Goal: Check status: Check status

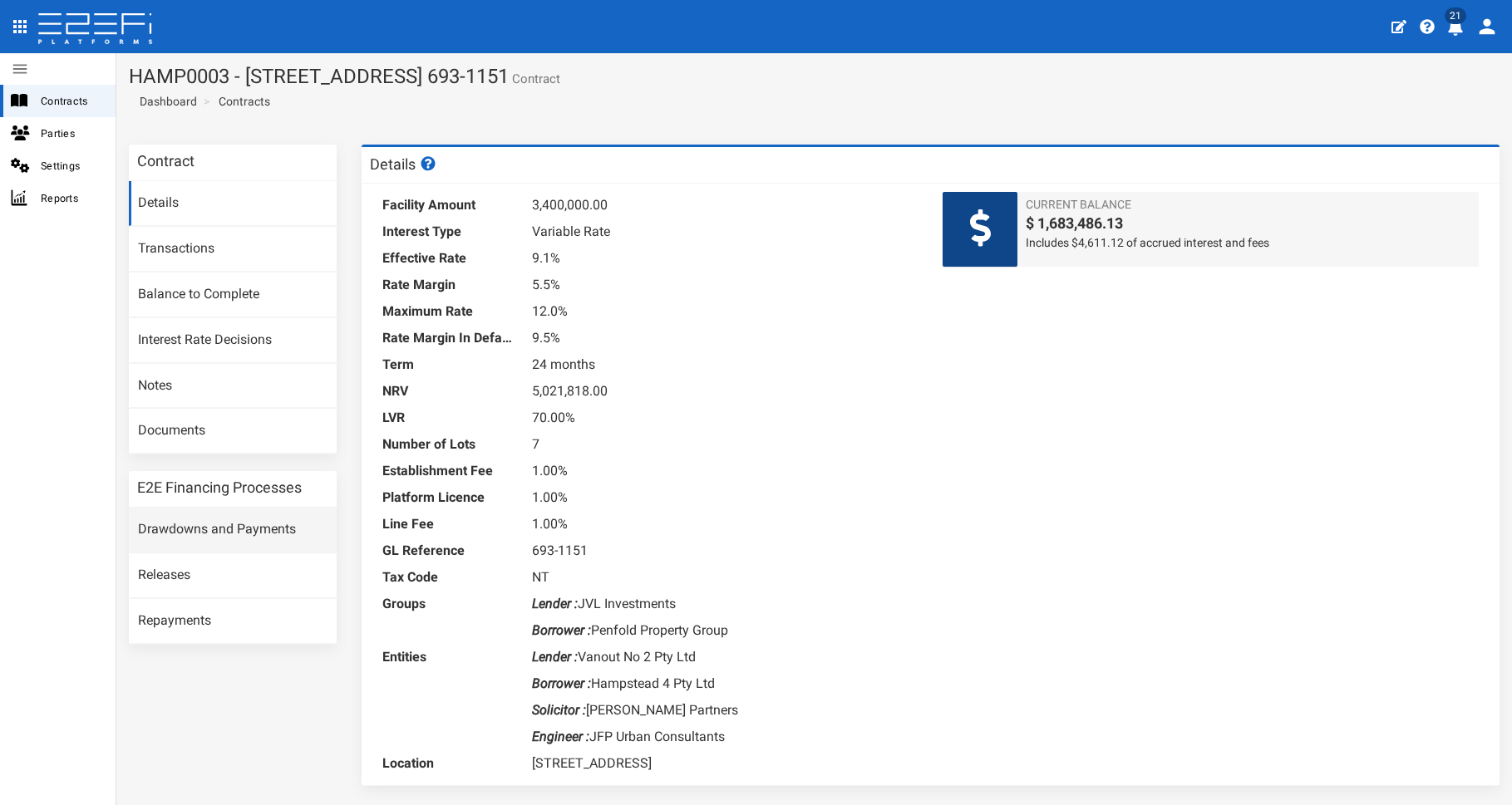
click at [239, 533] on link "Drawdowns and Payments" at bounding box center [233, 530] width 208 height 45
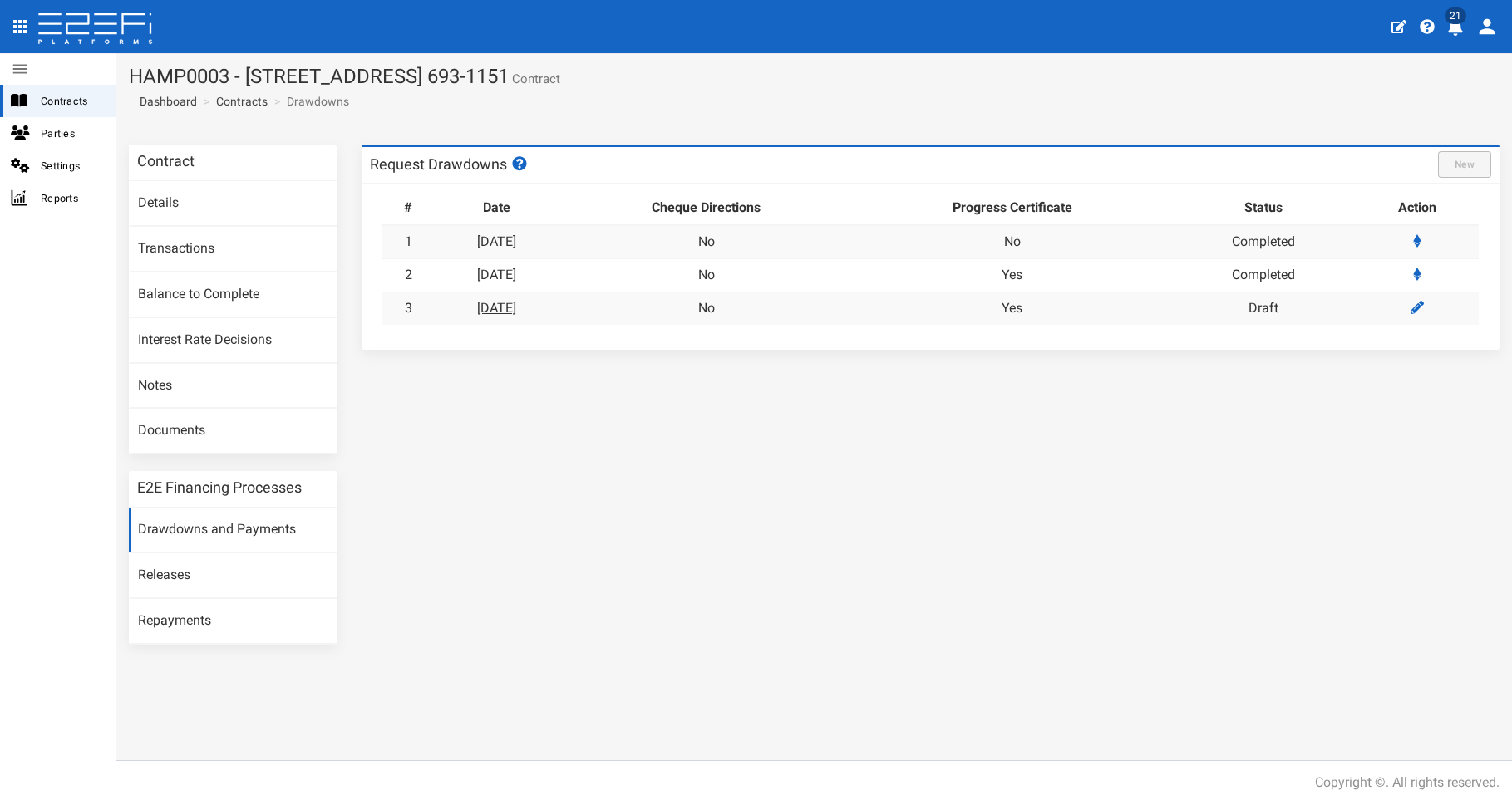
click at [510, 303] on link "08-09-2025" at bounding box center [497, 308] width 39 height 16
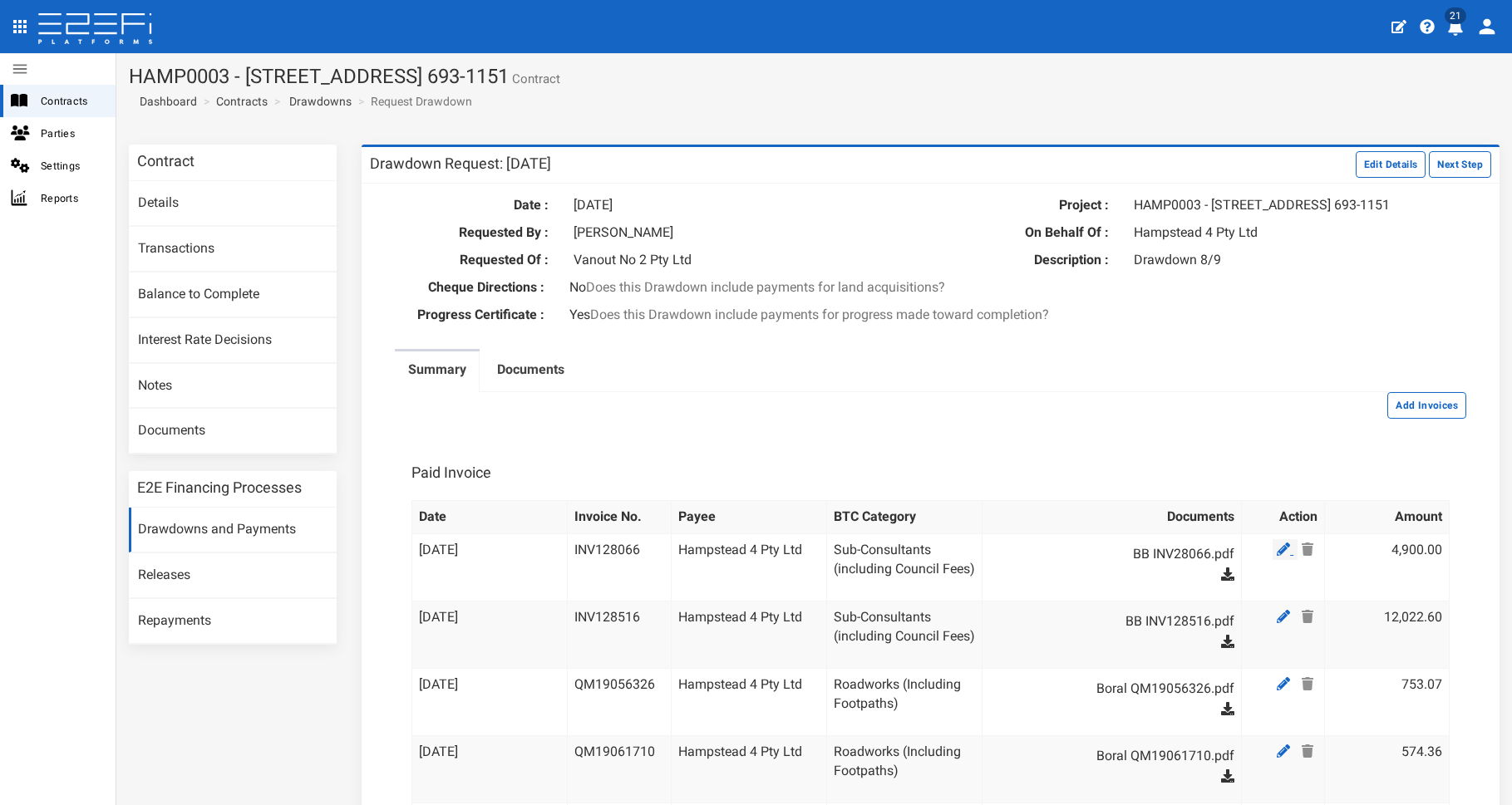
click at [1277, 542] on icon at bounding box center [1283, 549] width 13 height 13
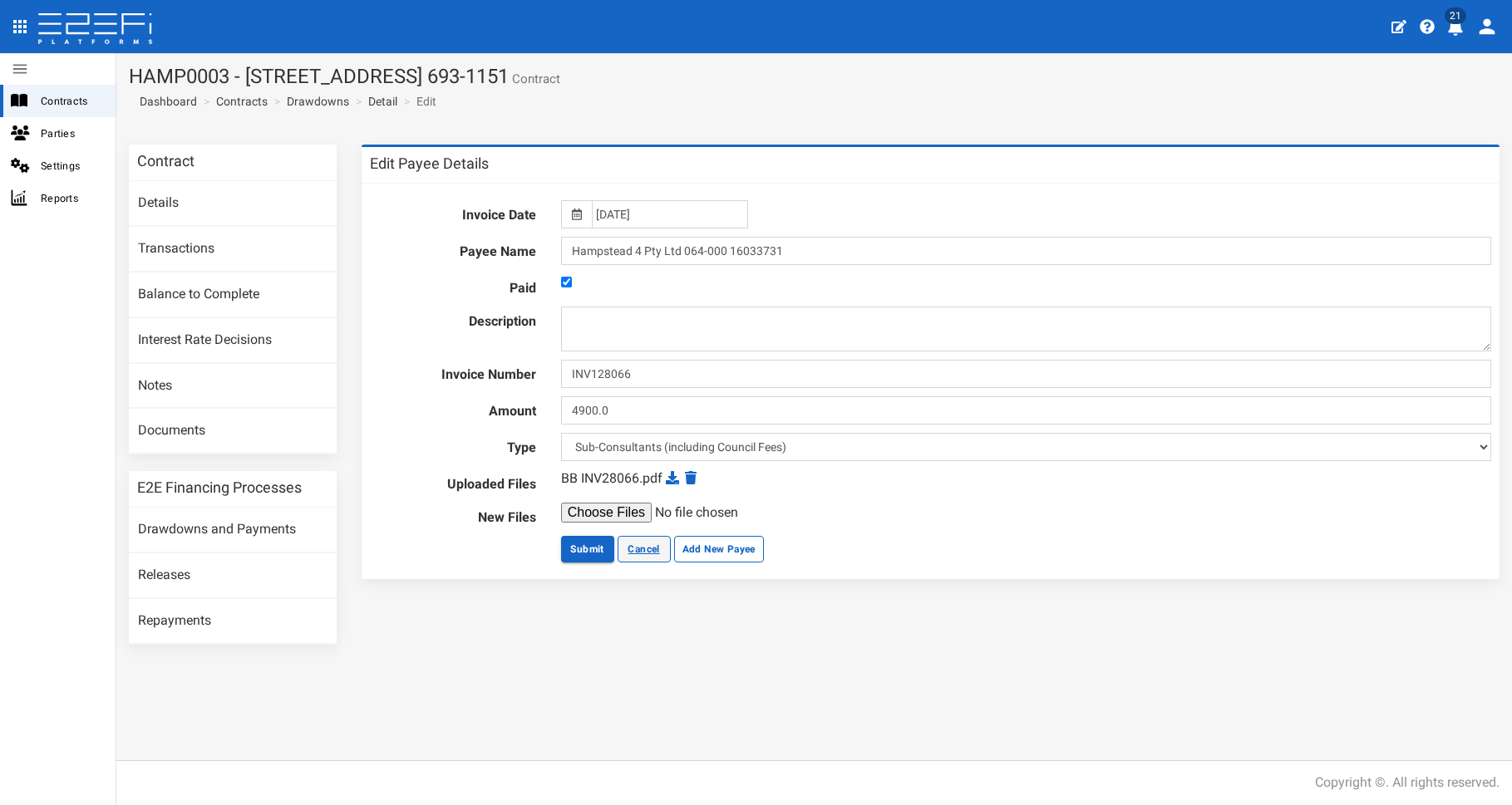
click at [644, 551] on link "Cancel" at bounding box center [644, 550] width 53 height 27
